Goal: Navigation & Orientation: Understand site structure

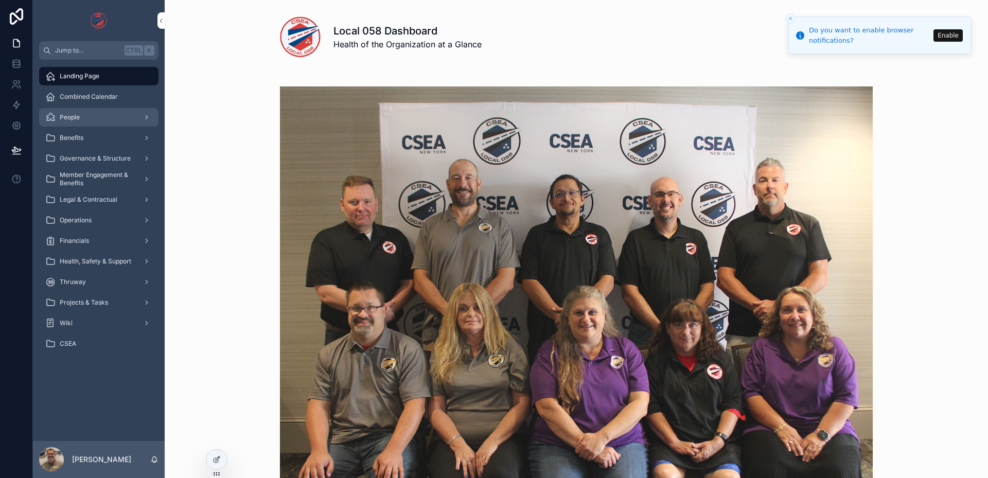
click at [98, 122] on div "People" at bounding box center [98, 117] width 107 height 16
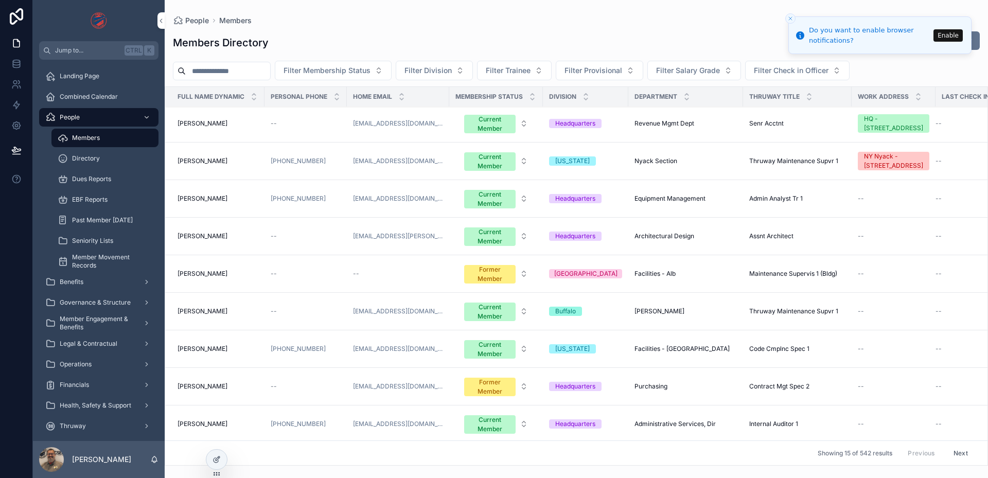
scroll to position [245, 0]
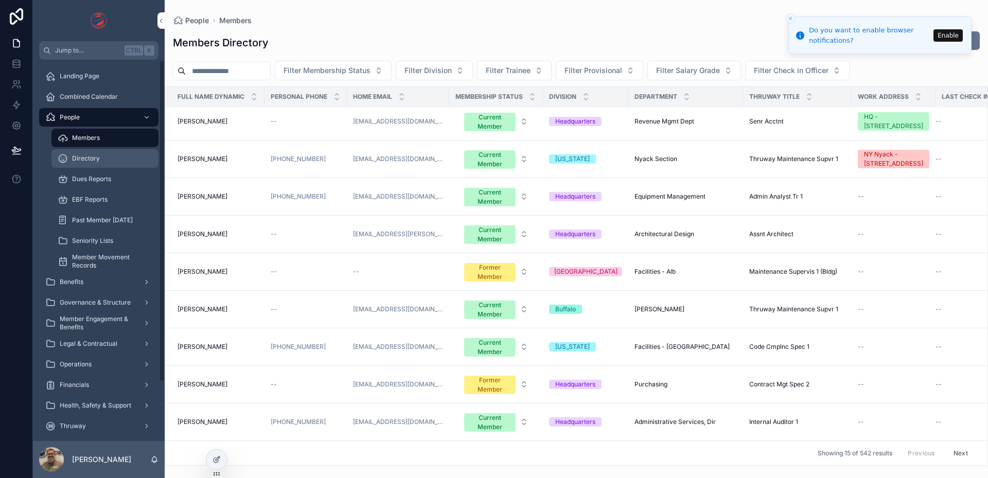
click at [90, 166] on div "Directory" at bounding box center [105, 158] width 95 height 16
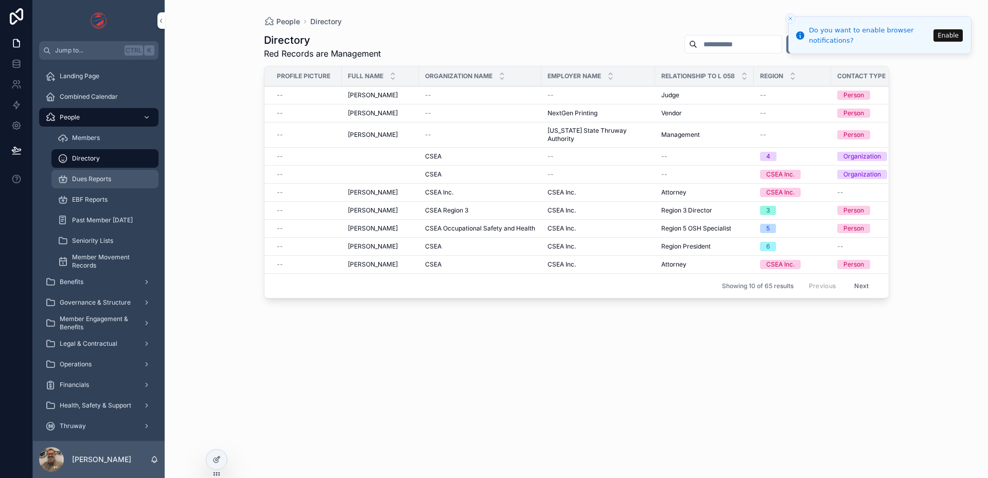
click at [89, 183] on div "Dues Reports" at bounding box center [105, 179] width 95 height 16
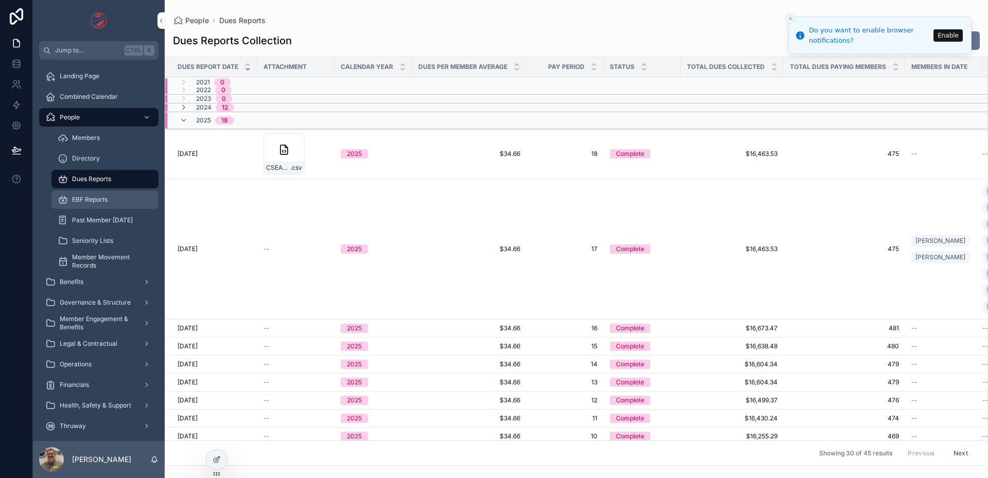
click at [96, 200] on span "EBF Reports" at bounding box center [89, 199] width 35 height 8
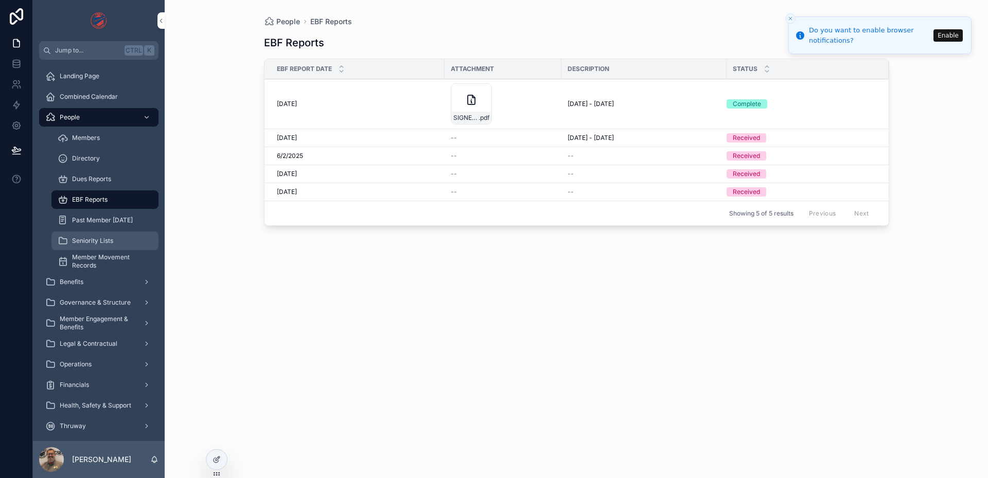
click at [98, 244] on span "Seniority Lists" at bounding box center [92, 241] width 41 height 8
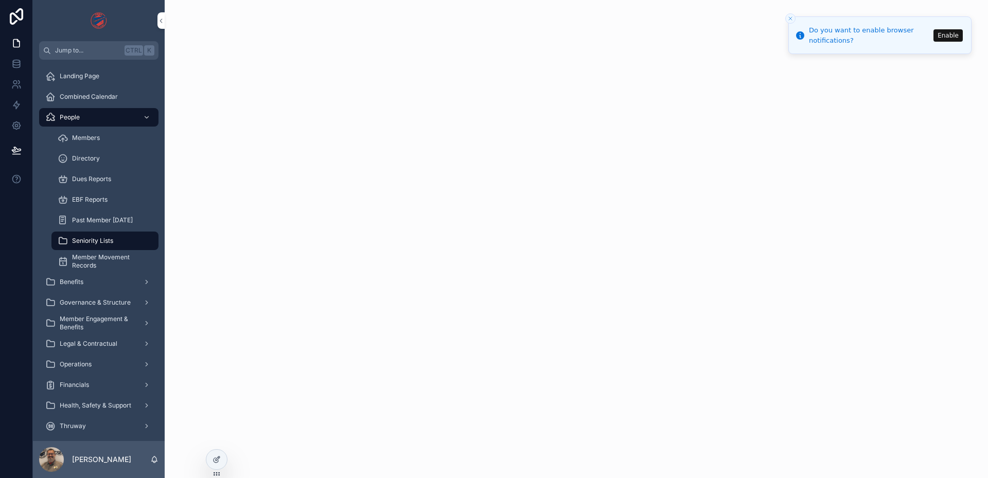
click at [790, 20] on icon "Close toast" at bounding box center [790, 18] width 6 height 6
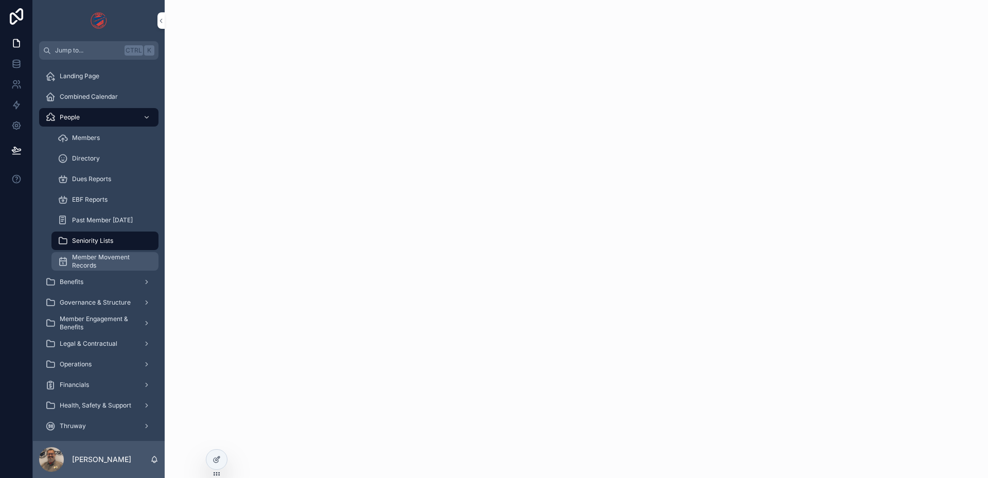
click at [76, 266] on span "Member Movement Records" at bounding box center [110, 261] width 76 height 16
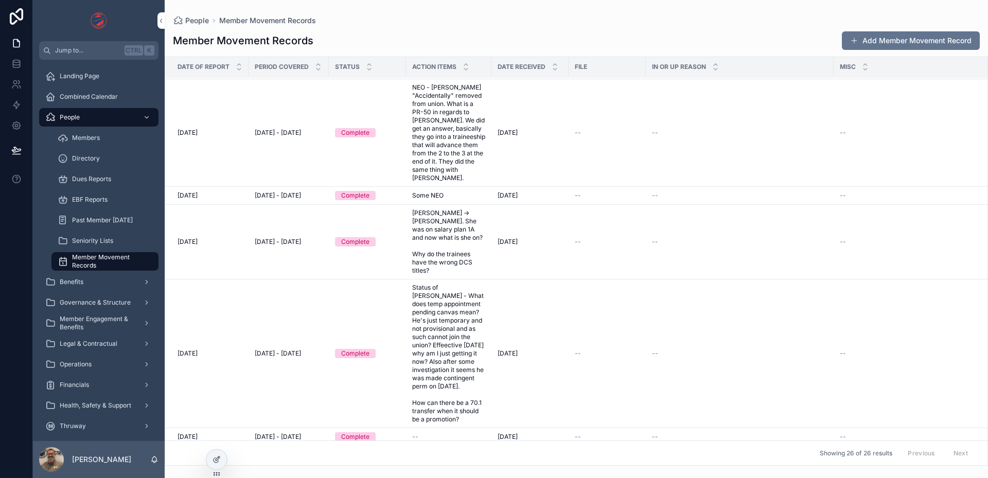
scroll to position [872, 0]
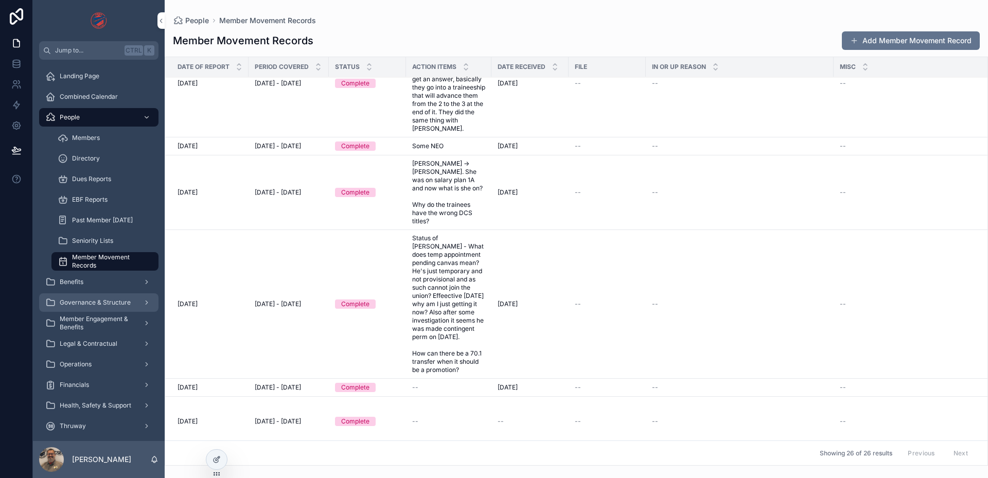
click at [99, 301] on span "Governance & Structure" at bounding box center [95, 302] width 71 height 8
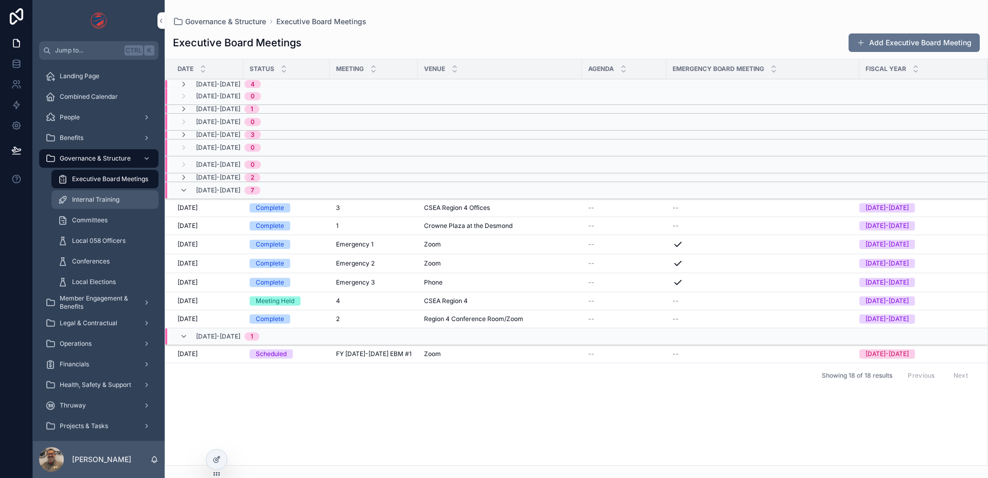
click at [112, 203] on span "Internal Training" at bounding box center [95, 199] width 47 height 8
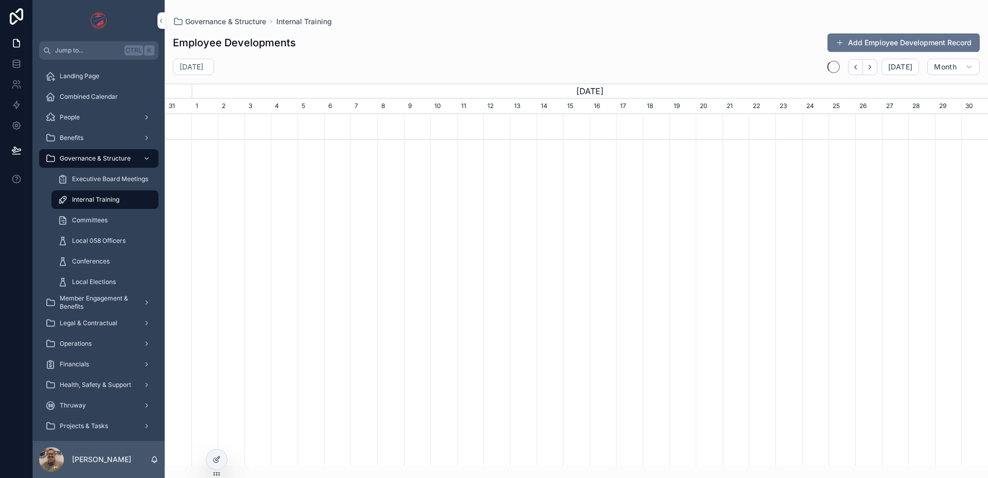
scroll to position [0, 823]
click at [98, 222] on span "Committees" at bounding box center [89, 220] width 35 height 8
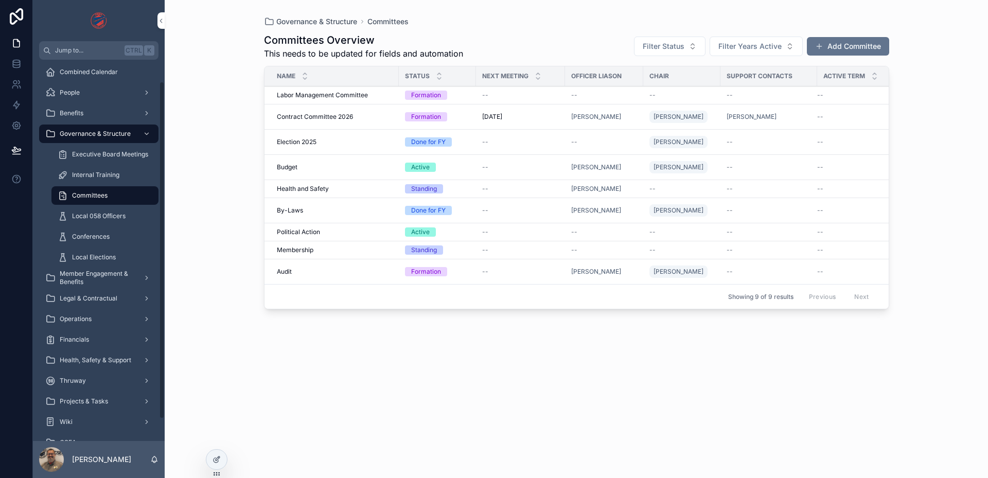
scroll to position [49, 0]
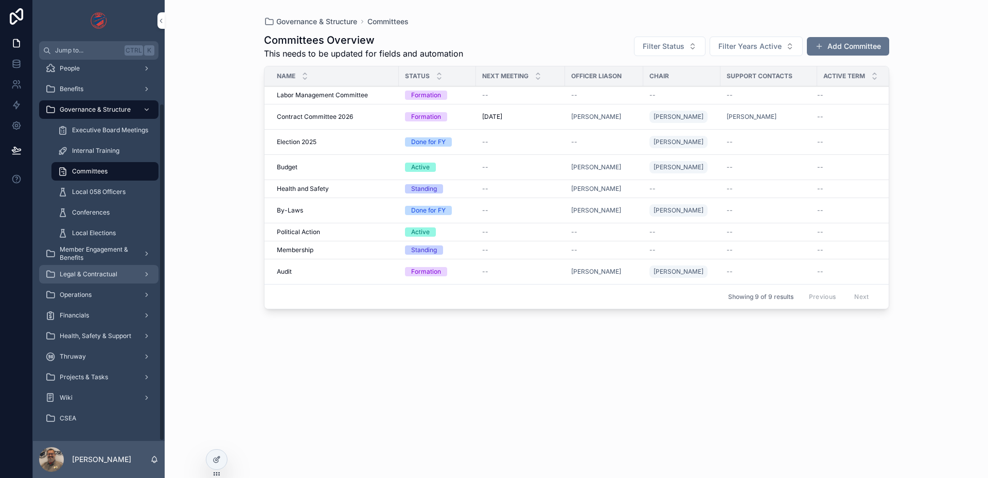
click at [101, 271] on span "Legal & Contractual" at bounding box center [89, 274] width 58 height 8
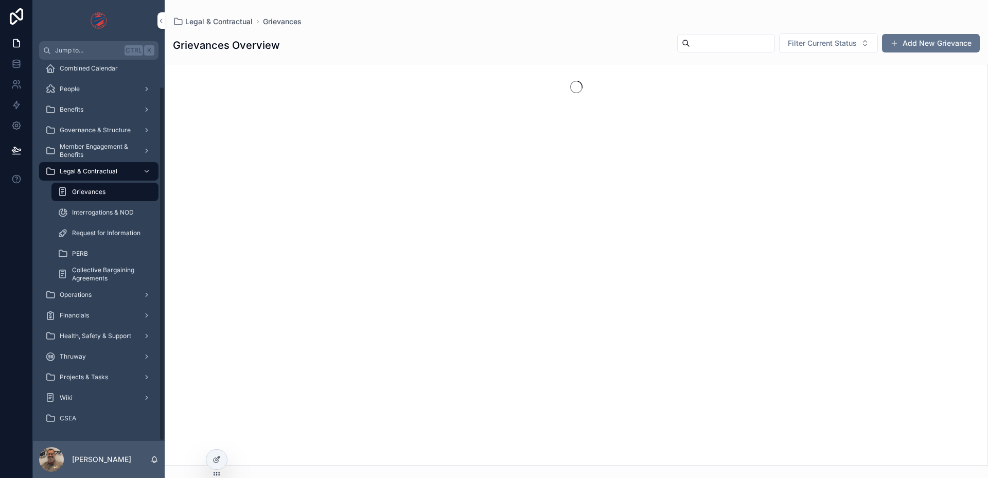
scroll to position [28, 0]
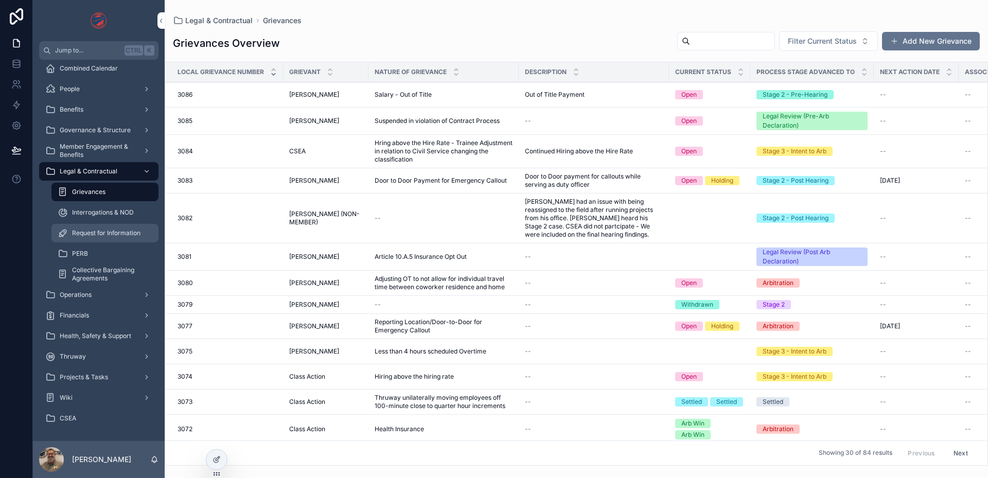
click at [108, 238] on div "Request for Information" at bounding box center [105, 233] width 95 height 16
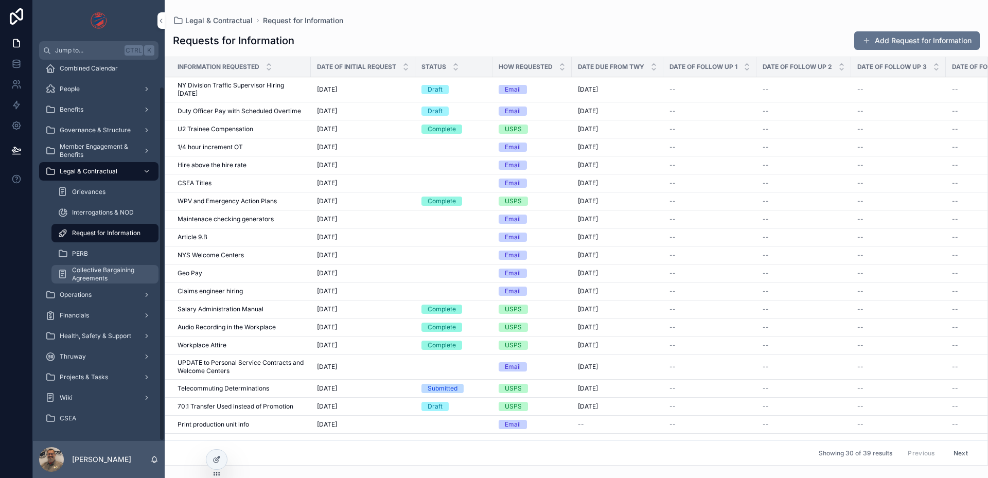
click at [101, 273] on span "Collective Bargaining Agreements" at bounding box center [110, 274] width 76 height 16
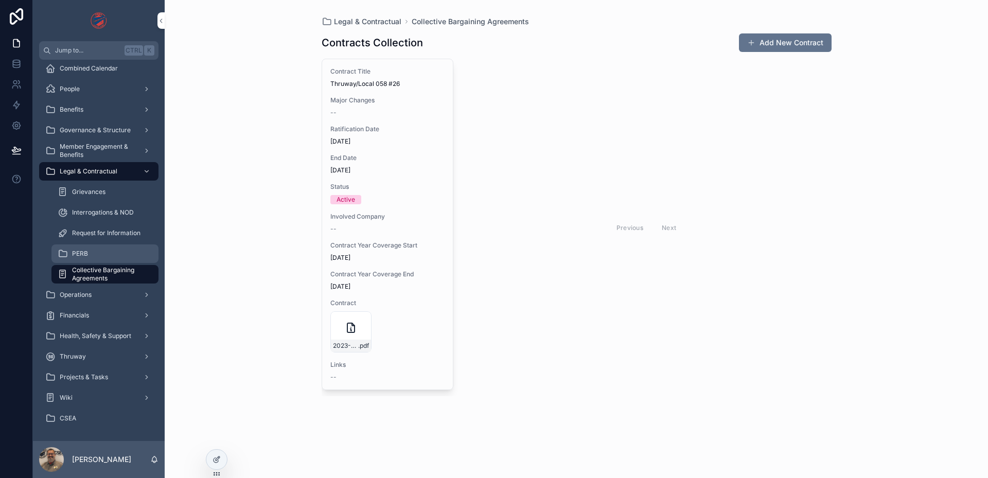
click at [103, 253] on div "PERB" at bounding box center [105, 253] width 95 height 16
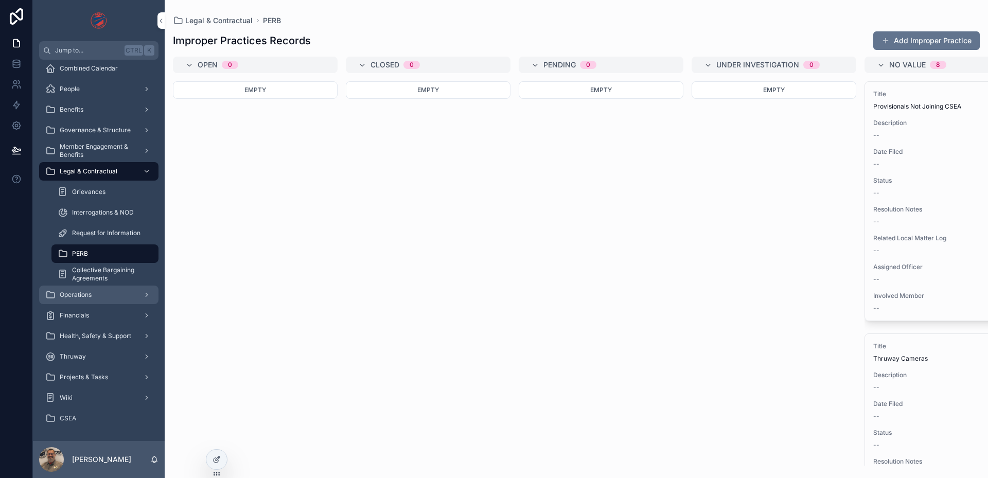
click at [90, 297] on span "Operations" at bounding box center [76, 295] width 32 height 8
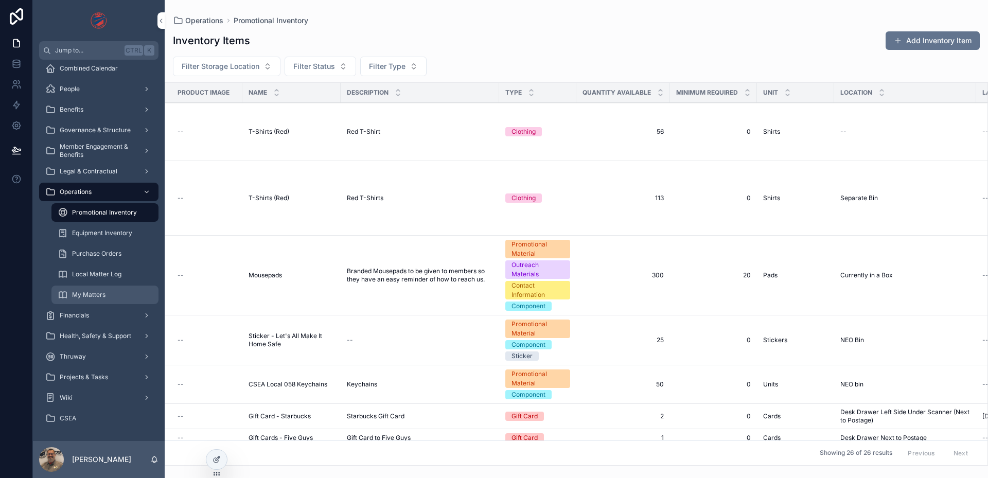
click at [93, 296] on span "My Matters" at bounding box center [88, 295] width 33 height 8
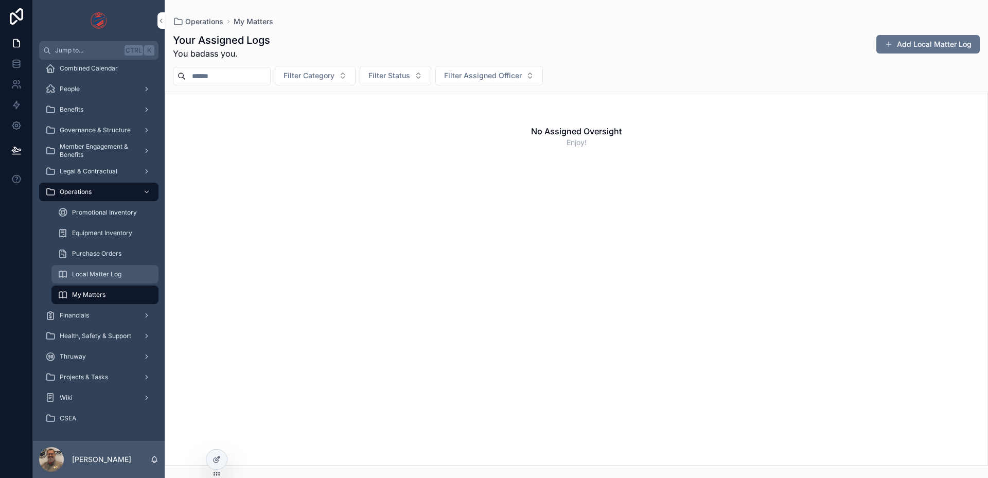
click at [104, 267] on div "Local Matter Log" at bounding box center [105, 274] width 95 height 16
